Goal: Information Seeking & Learning: Check status

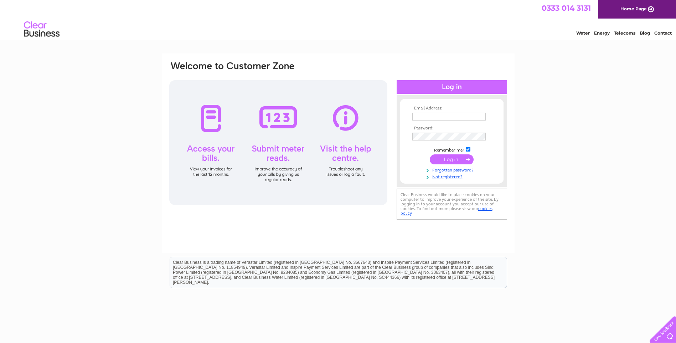
type input "[EMAIL_ADDRESS][DOMAIN_NAME]"
click at [444, 158] on input "submit" at bounding box center [452, 159] width 44 height 10
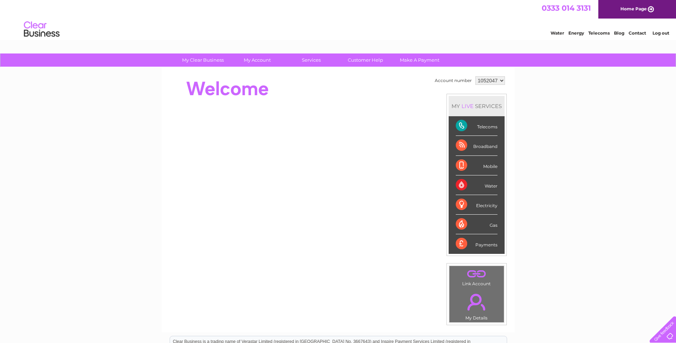
click at [489, 128] on div "Telecoms" at bounding box center [477, 126] width 42 height 20
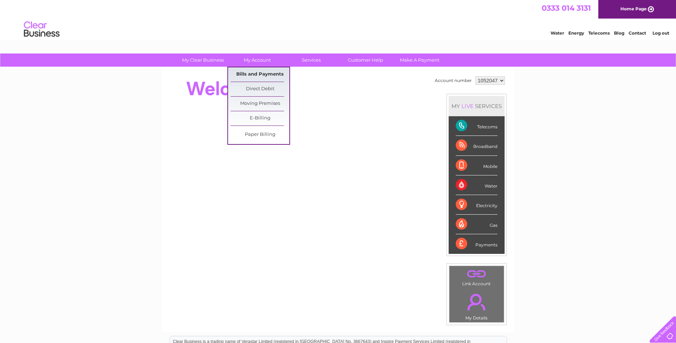
click at [257, 76] on link "Bills and Payments" at bounding box center [260, 74] width 59 height 14
click at [256, 73] on link "Bills and Payments" at bounding box center [260, 74] width 59 height 14
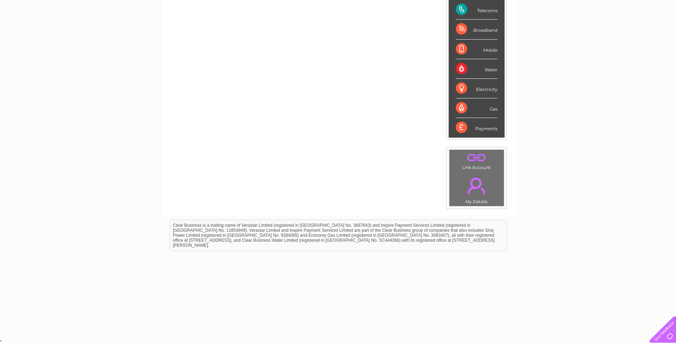
scroll to position [117, 0]
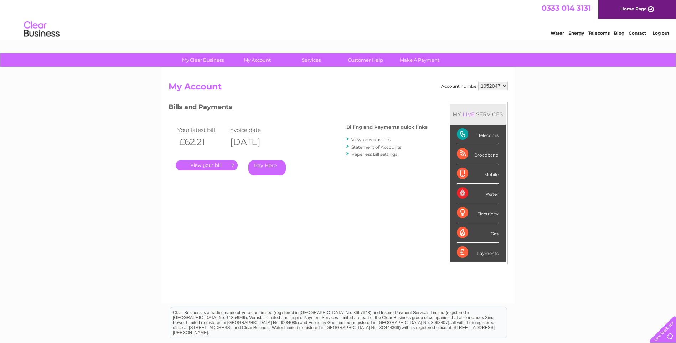
click at [212, 164] on link "." at bounding box center [207, 165] width 62 height 10
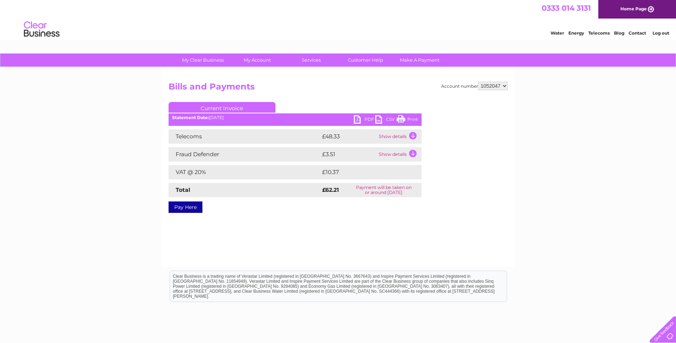
click at [412, 135] on td "Show details" at bounding box center [399, 136] width 45 height 14
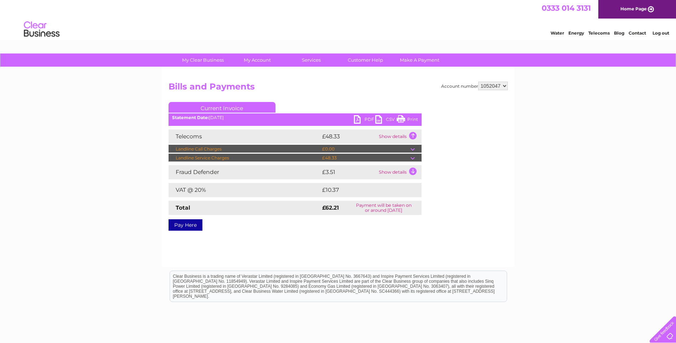
click at [413, 157] on td at bounding box center [416, 158] width 11 height 9
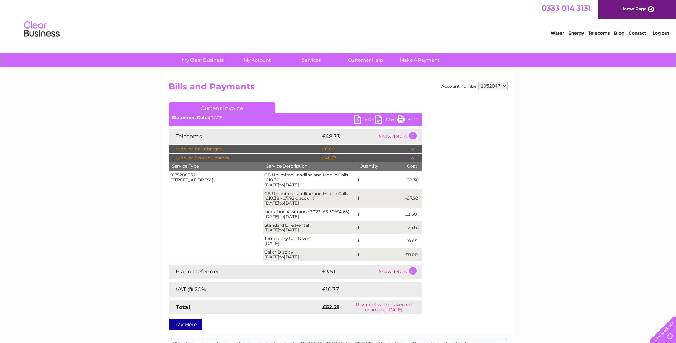
click at [498, 84] on select "1052047" at bounding box center [493, 86] width 30 height 9
click at [478, 82] on select "1052047" at bounding box center [493, 86] width 30 height 9
click at [362, 60] on link "Customer Help" at bounding box center [365, 59] width 59 height 13
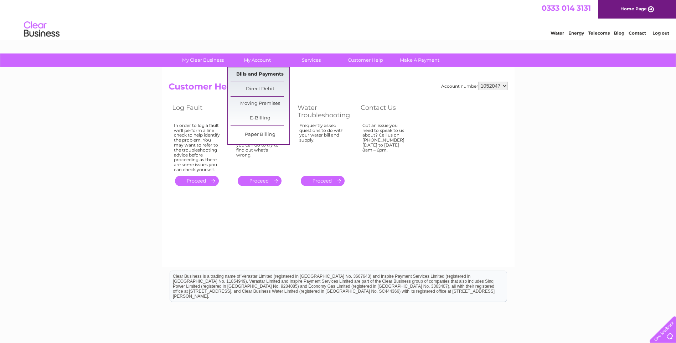
click at [245, 74] on link "Bills and Payments" at bounding box center [260, 74] width 59 height 14
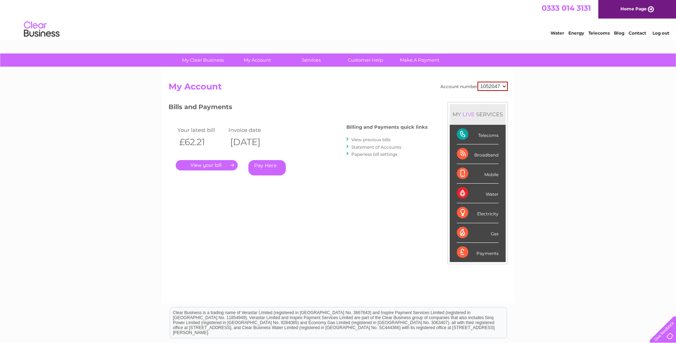
click at [197, 164] on link "." at bounding box center [207, 165] width 62 height 10
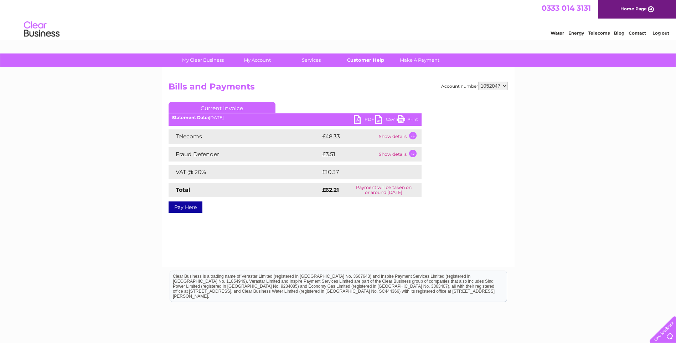
click at [363, 59] on link "Customer Help" at bounding box center [365, 59] width 59 height 13
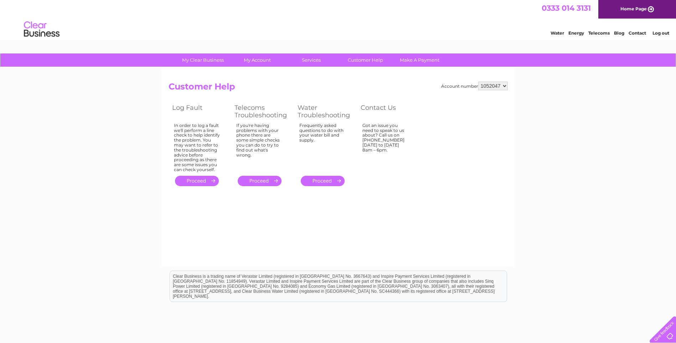
click at [668, 335] on div at bounding box center [661, 327] width 29 height 29
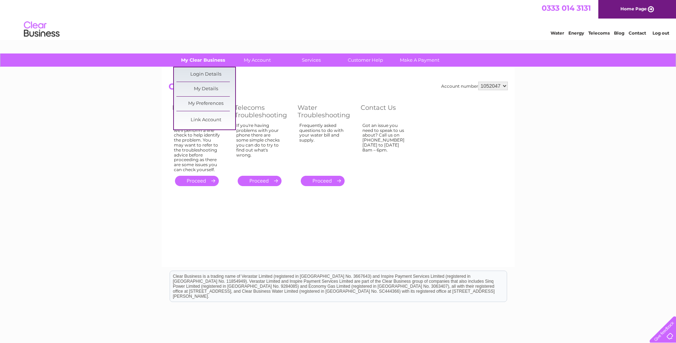
click at [197, 58] on link "My Clear Business" at bounding box center [203, 59] width 59 height 13
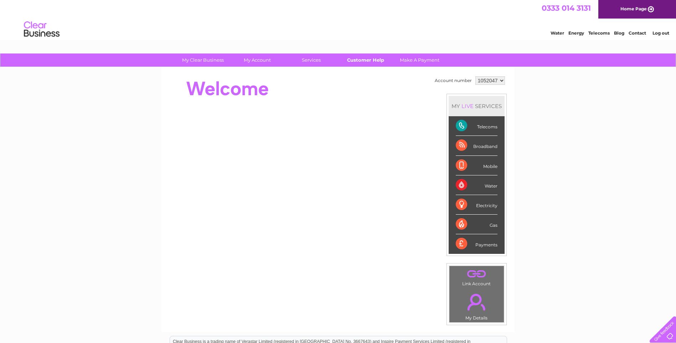
click at [367, 60] on link "Customer Help" at bounding box center [365, 59] width 59 height 13
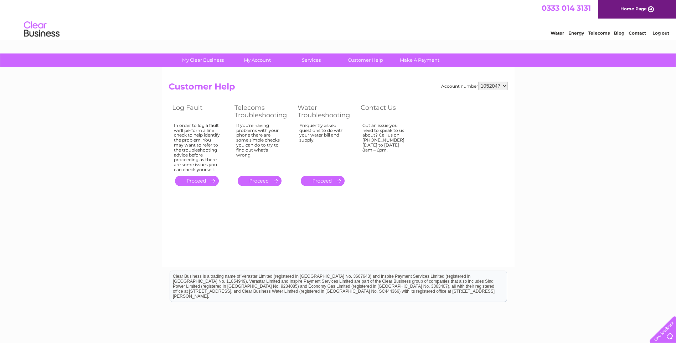
click at [635, 34] on link "Contact" at bounding box center [637, 32] width 17 height 5
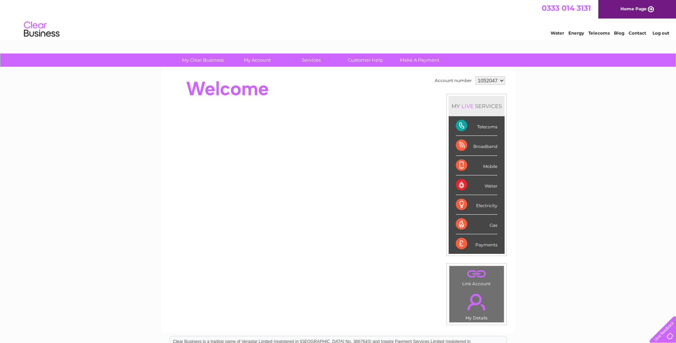
click at [487, 127] on div "Telecoms" at bounding box center [477, 126] width 42 height 20
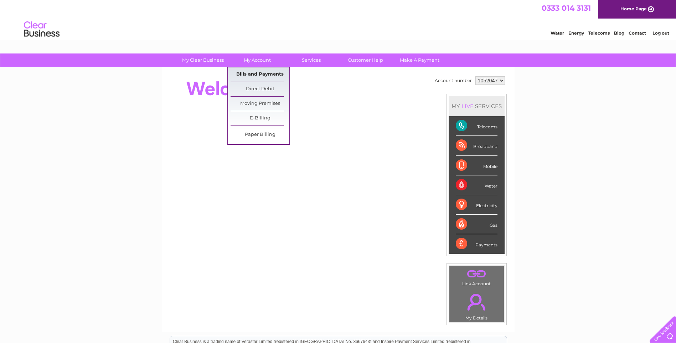
click at [251, 73] on link "Bills and Payments" at bounding box center [260, 74] width 59 height 14
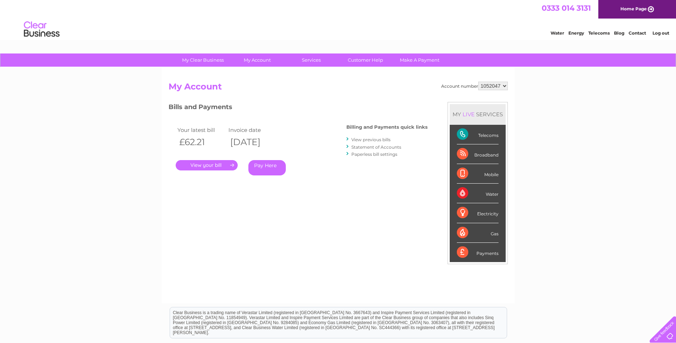
click at [196, 164] on link "." at bounding box center [207, 165] width 62 height 10
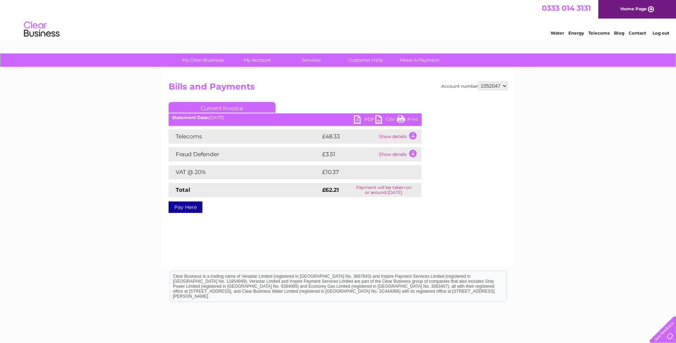
click at [412, 135] on td "Show details" at bounding box center [399, 136] width 45 height 14
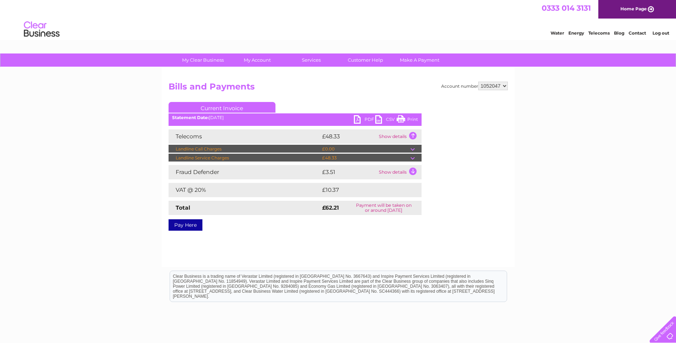
click at [412, 157] on td at bounding box center [416, 158] width 11 height 9
